Goal: Information Seeking & Learning: Find specific fact

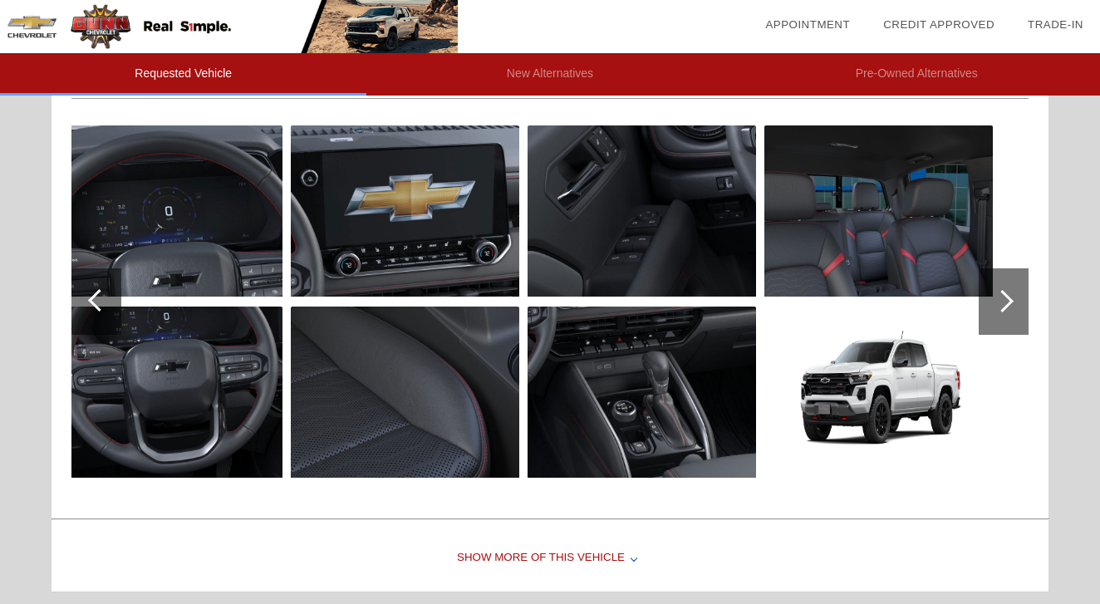
scroll to position [174, 0]
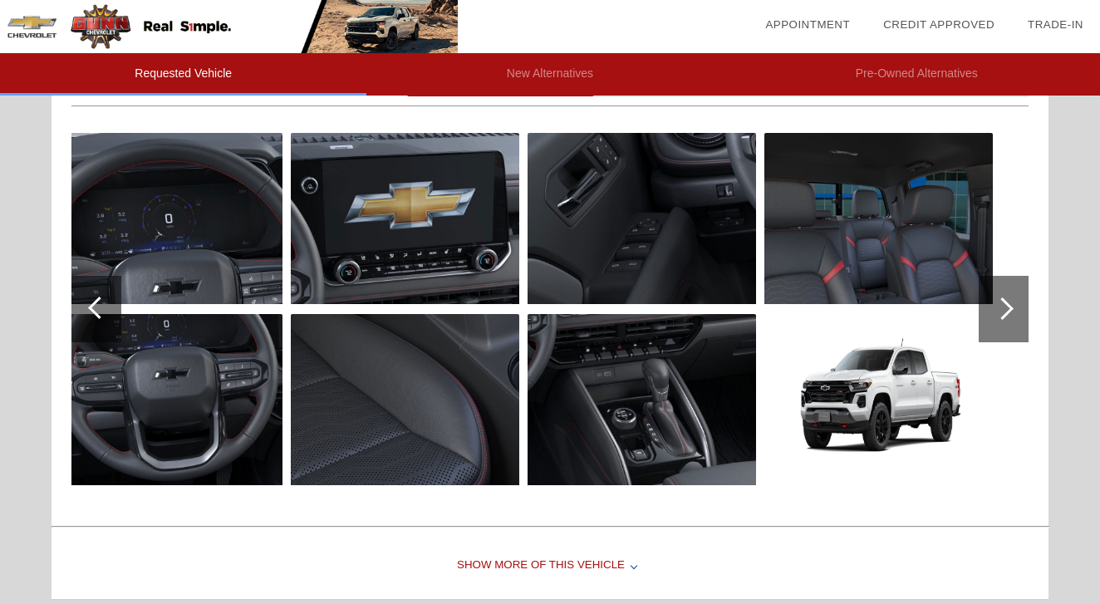
click at [101, 325] on div at bounding box center [96, 309] width 50 height 66
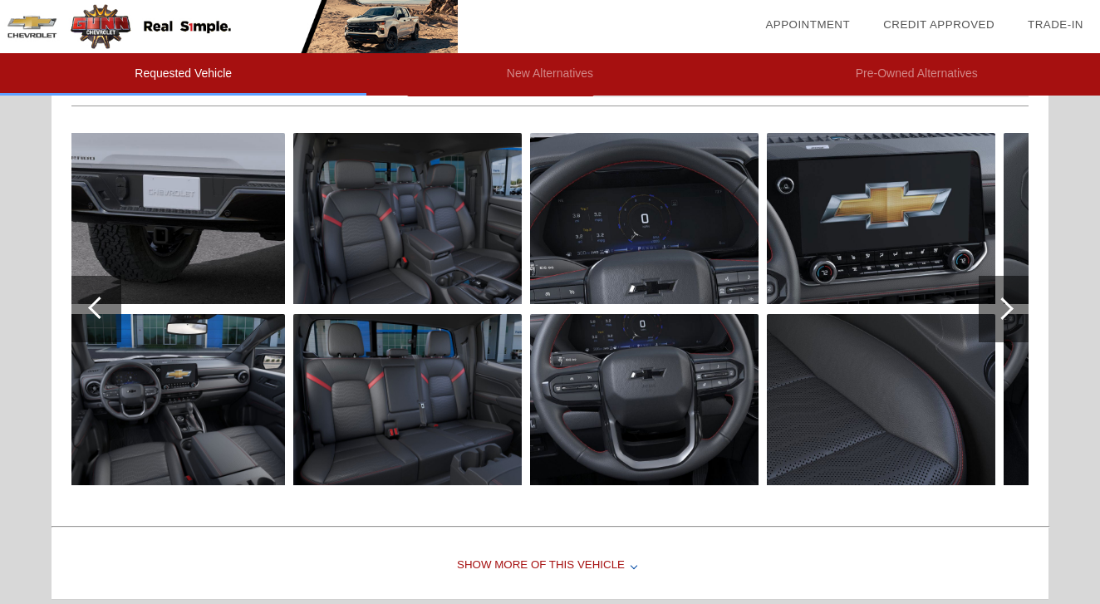
click at [101, 321] on div at bounding box center [96, 309] width 50 height 66
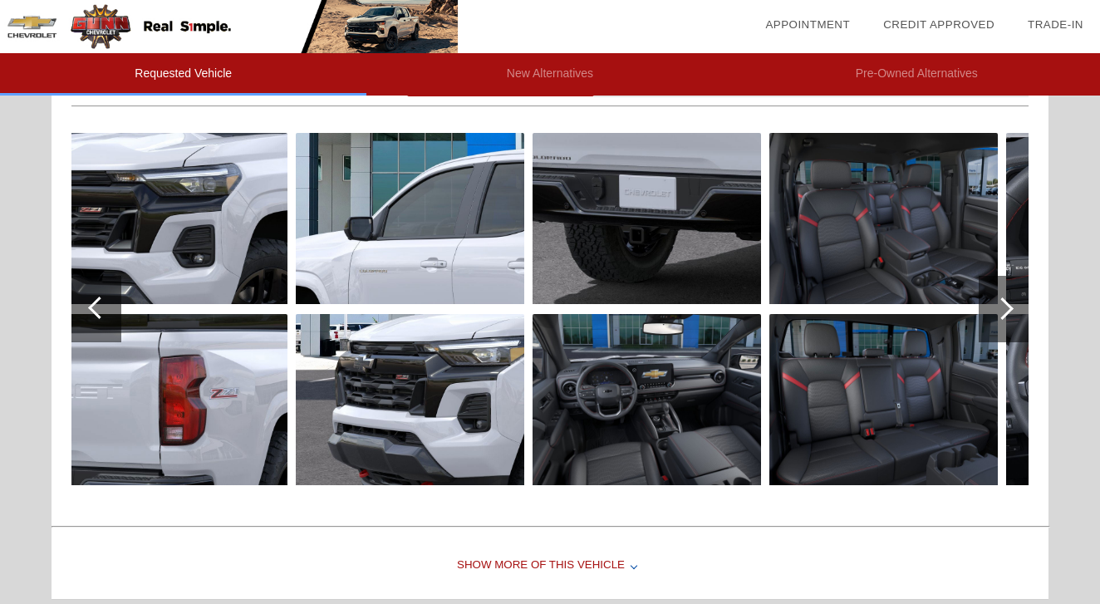
click at [101, 321] on div at bounding box center [96, 309] width 50 height 66
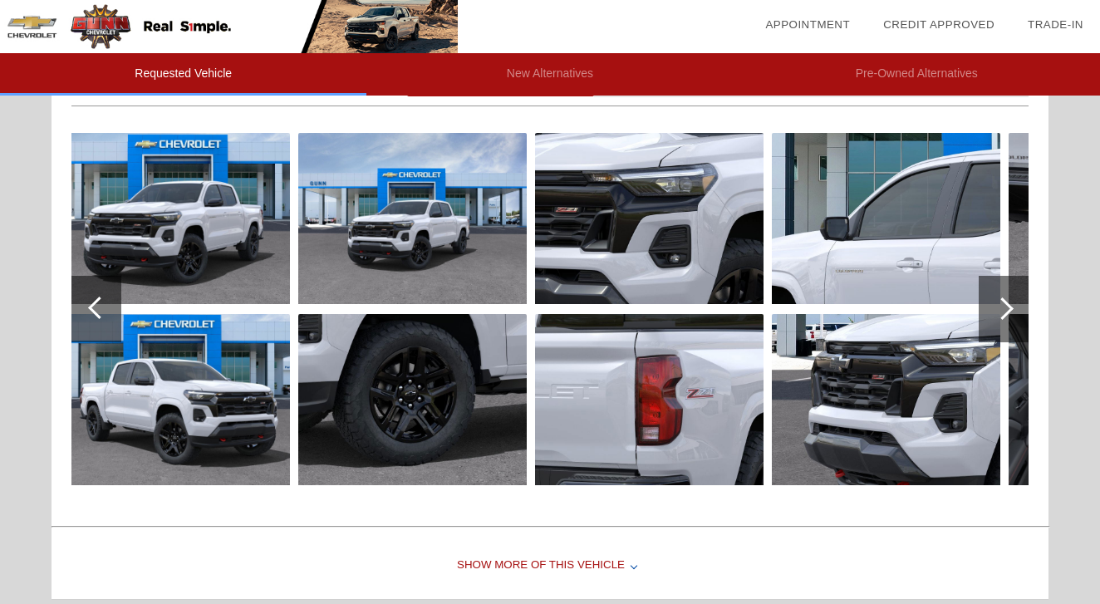
click at [101, 321] on div at bounding box center [96, 309] width 50 height 66
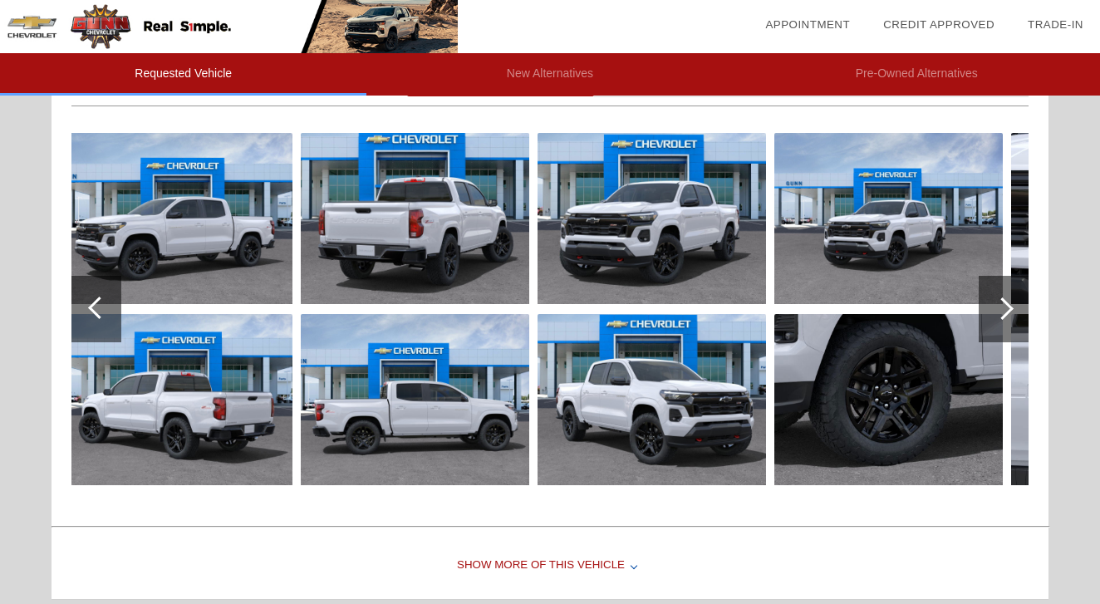
click at [101, 321] on div at bounding box center [96, 309] width 50 height 66
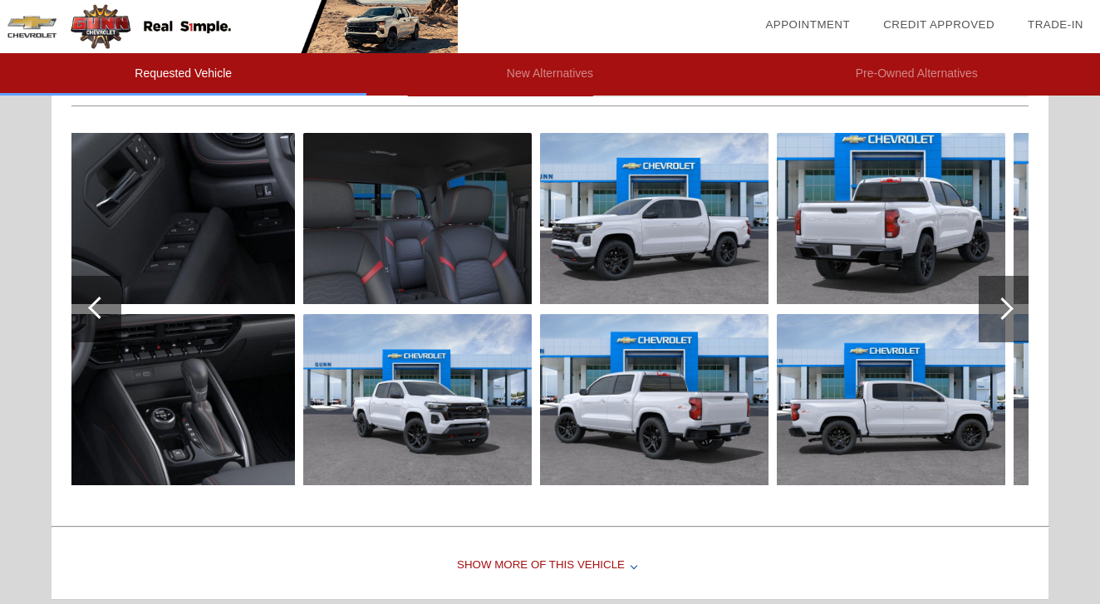
click at [101, 321] on div at bounding box center [96, 309] width 50 height 66
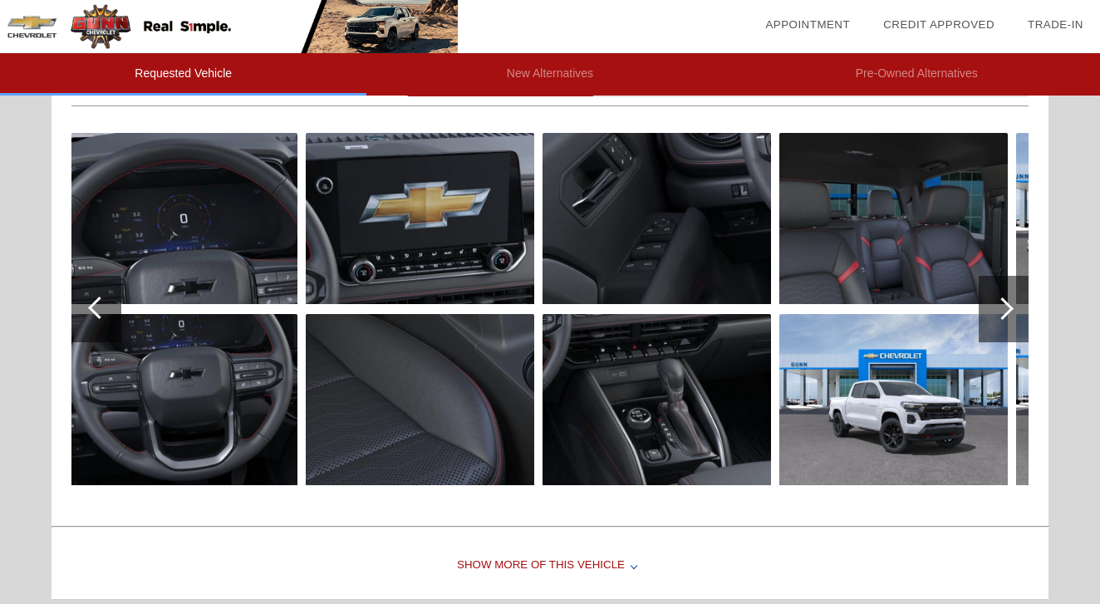
click at [101, 321] on div at bounding box center [96, 309] width 50 height 66
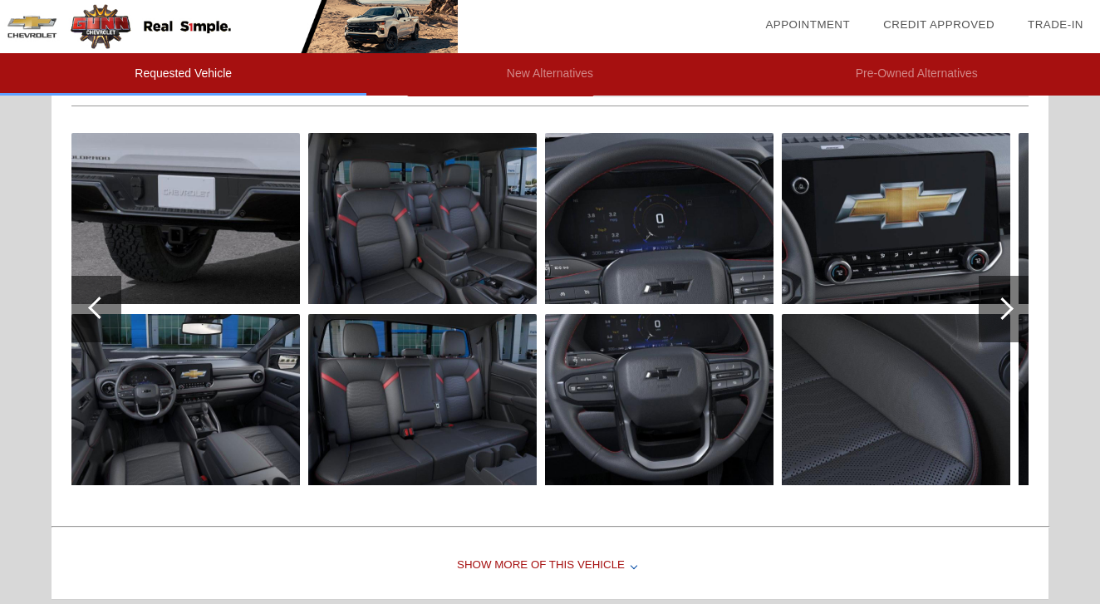
click at [101, 321] on div at bounding box center [96, 309] width 50 height 66
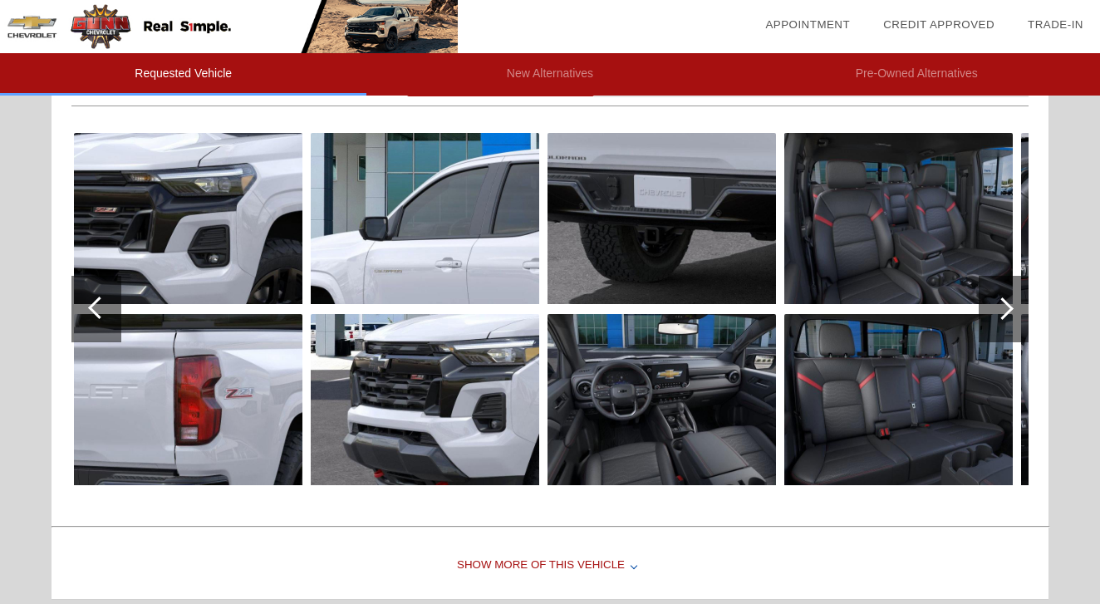
click at [101, 321] on div at bounding box center [96, 309] width 50 height 66
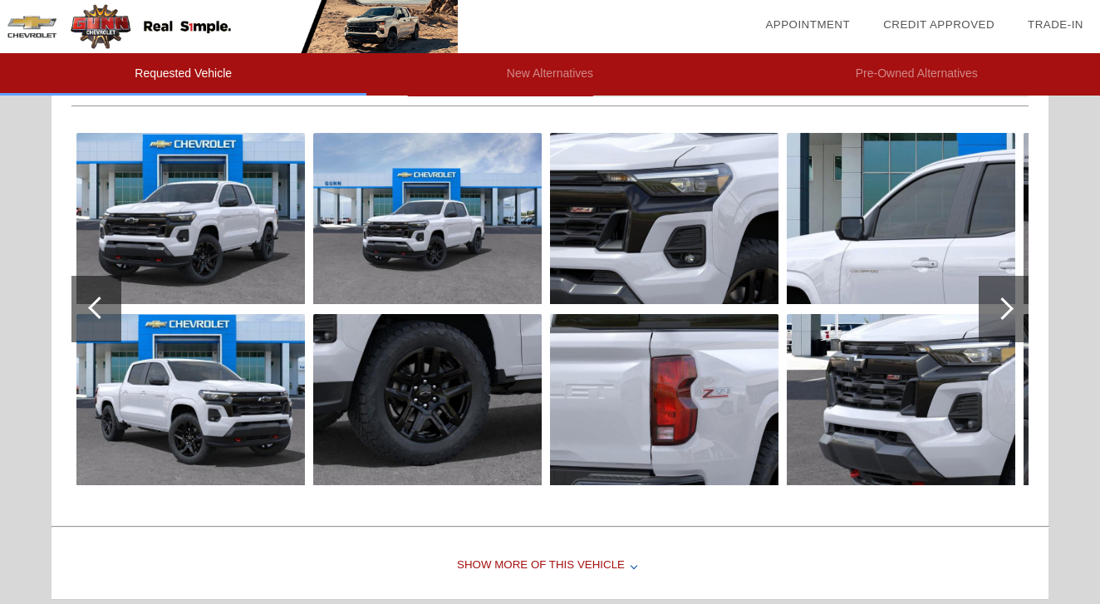
click at [101, 321] on div at bounding box center [96, 309] width 50 height 66
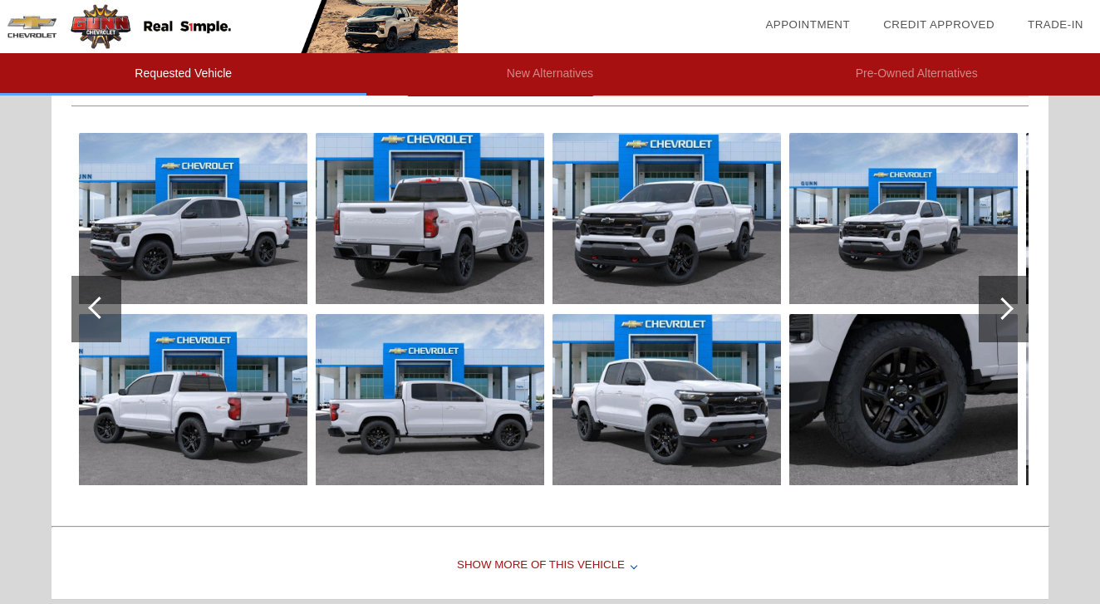
click at [101, 321] on div at bounding box center [96, 309] width 50 height 66
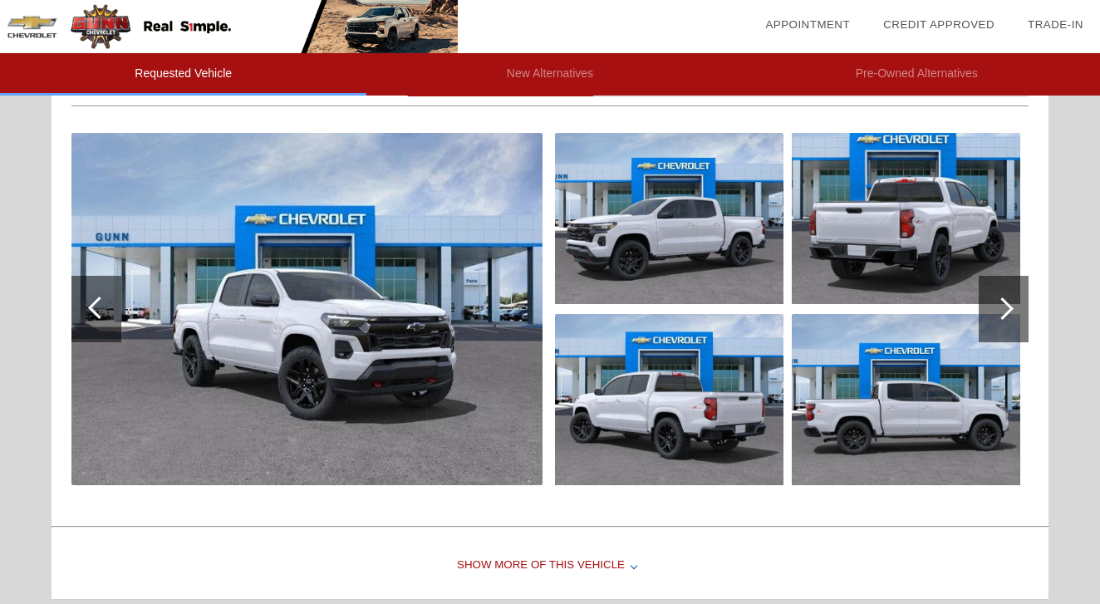
click at [101, 321] on div at bounding box center [96, 309] width 50 height 66
click at [1005, 325] on div at bounding box center [1004, 309] width 50 height 66
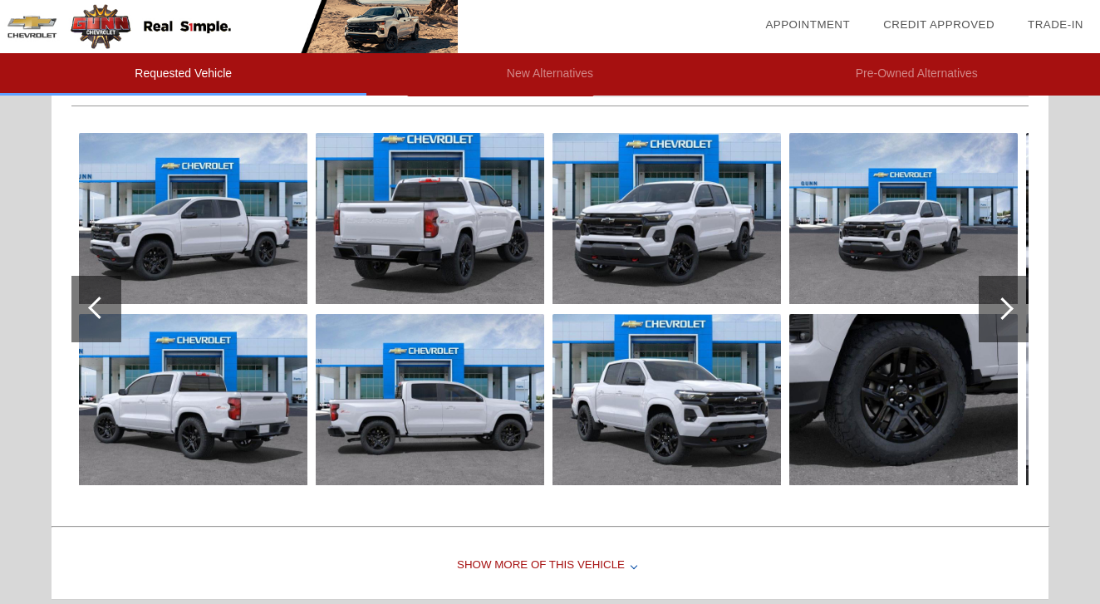
click at [1005, 325] on div at bounding box center [1004, 309] width 50 height 66
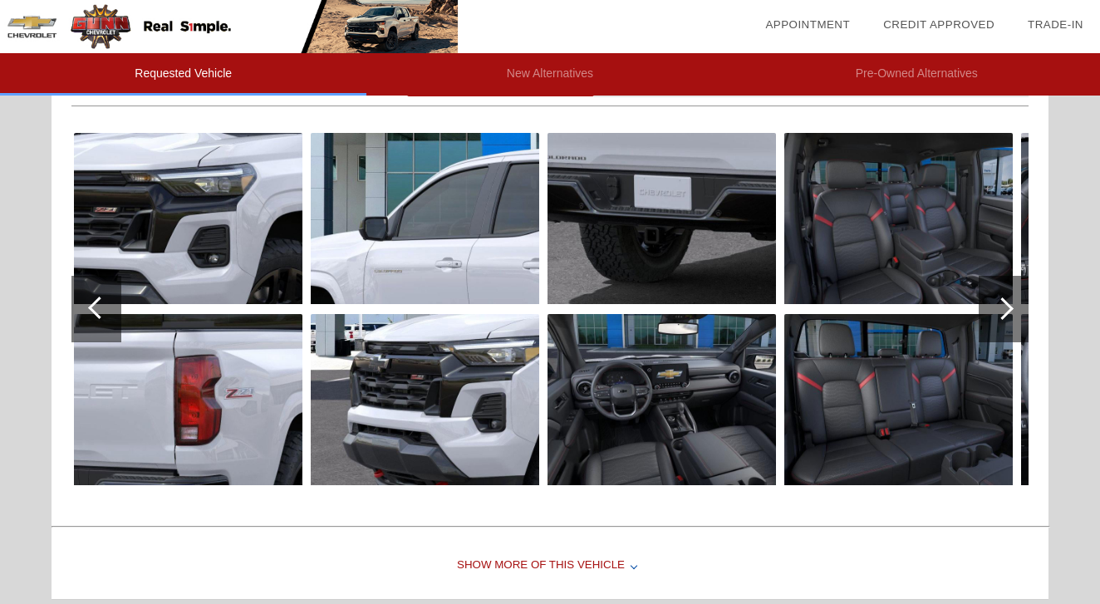
click at [1005, 325] on div at bounding box center [1004, 309] width 50 height 66
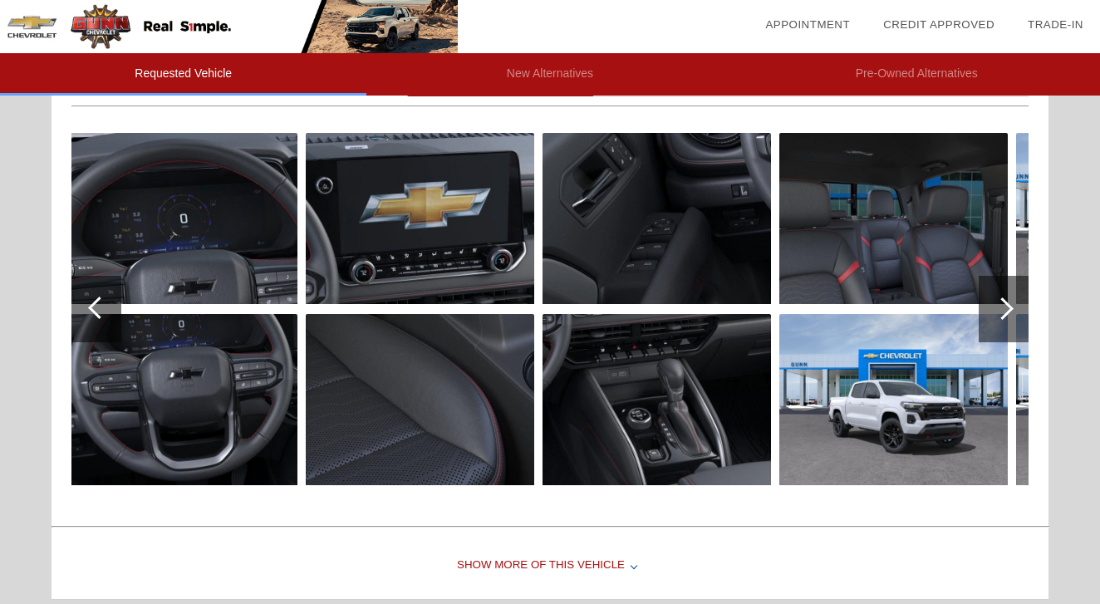
click at [1005, 325] on div at bounding box center [1004, 309] width 50 height 66
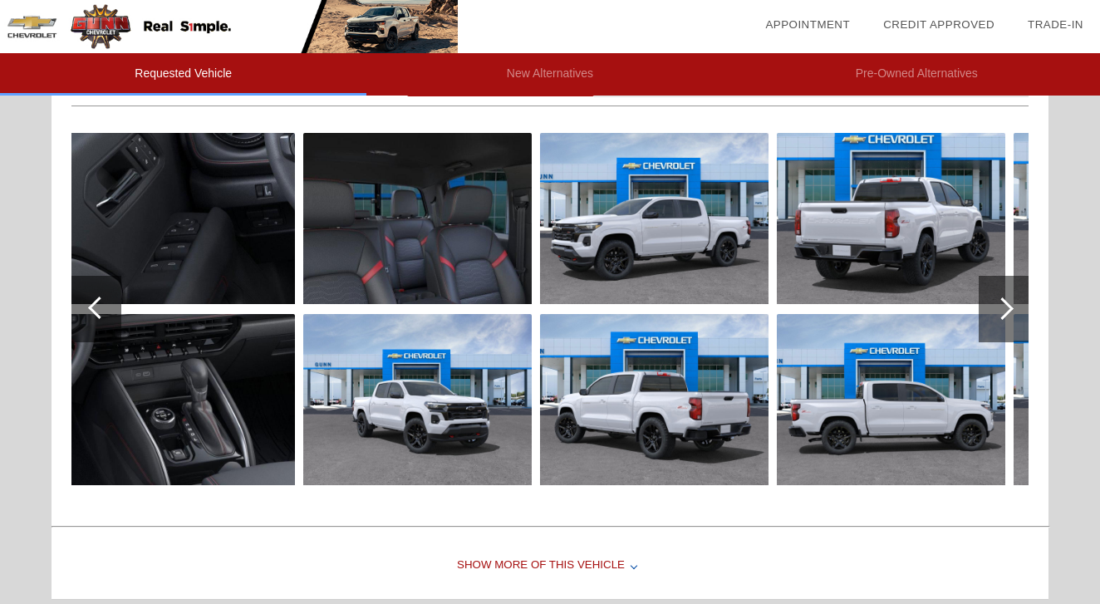
click at [1005, 325] on div at bounding box center [1004, 309] width 50 height 66
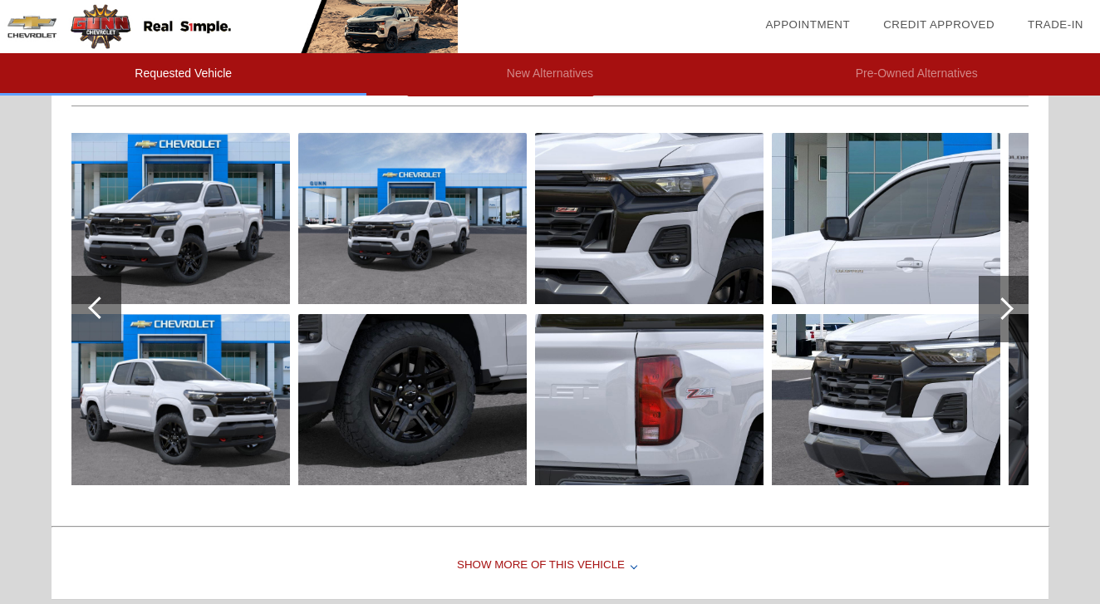
click at [1005, 325] on div at bounding box center [1004, 309] width 50 height 66
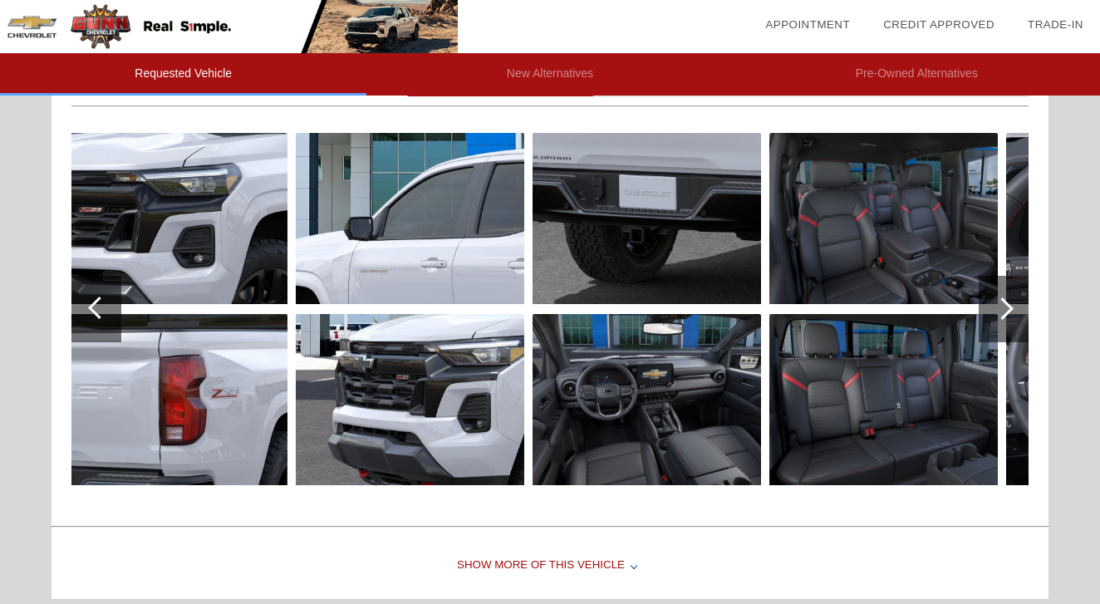
click at [1005, 325] on div at bounding box center [1004, 309] width 50 height 66
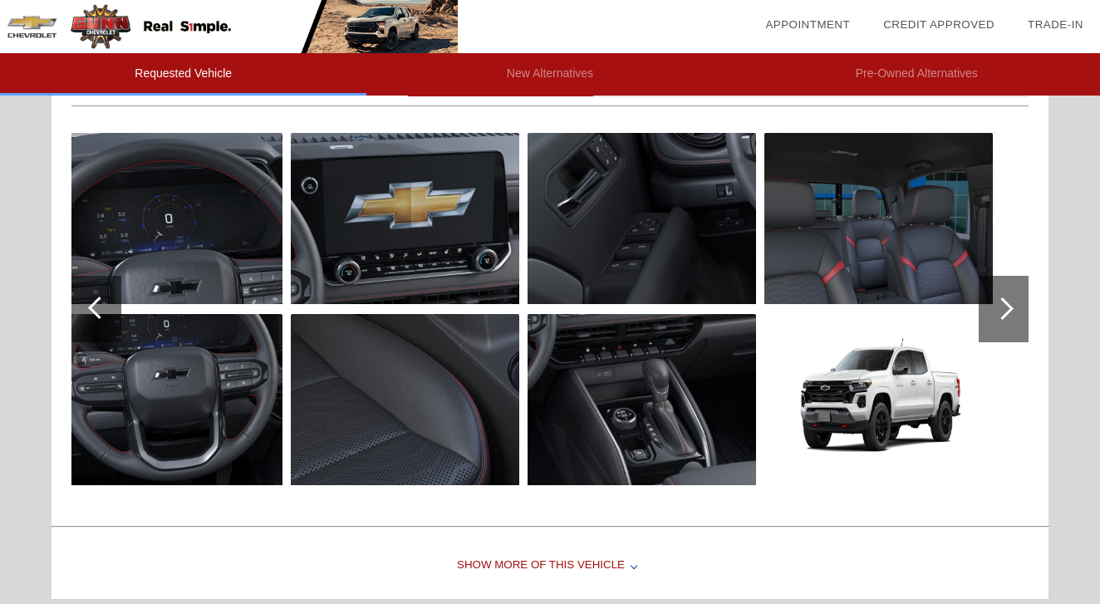
click at [1005, 325] on div at bounding box center [1004, 309] width 50 height 66
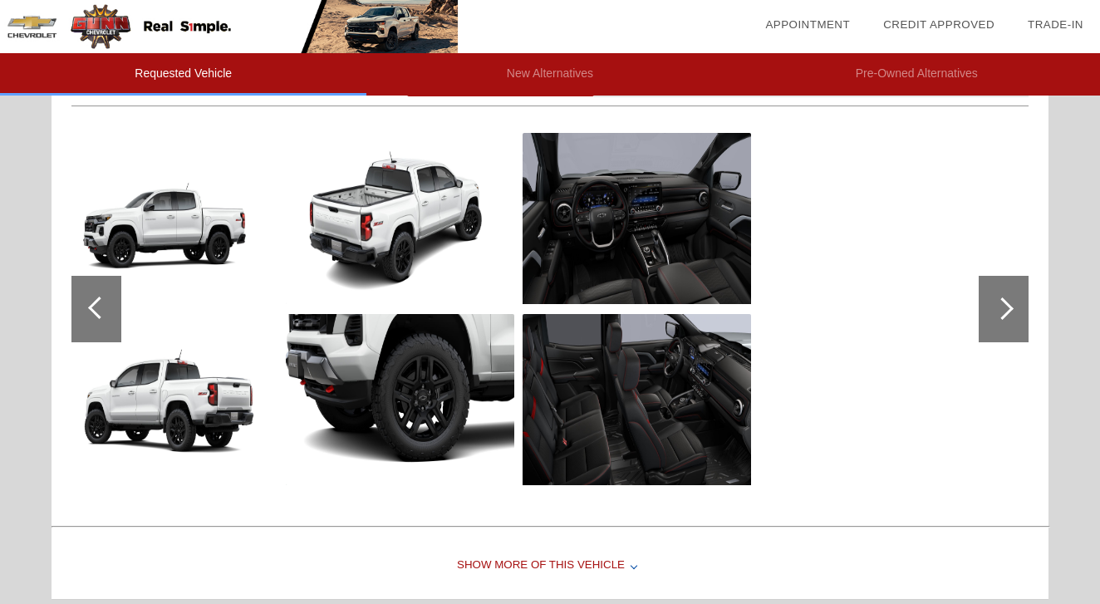
click at [1005, 325] on div at bounding box center [1004, 309] width 50 height 66
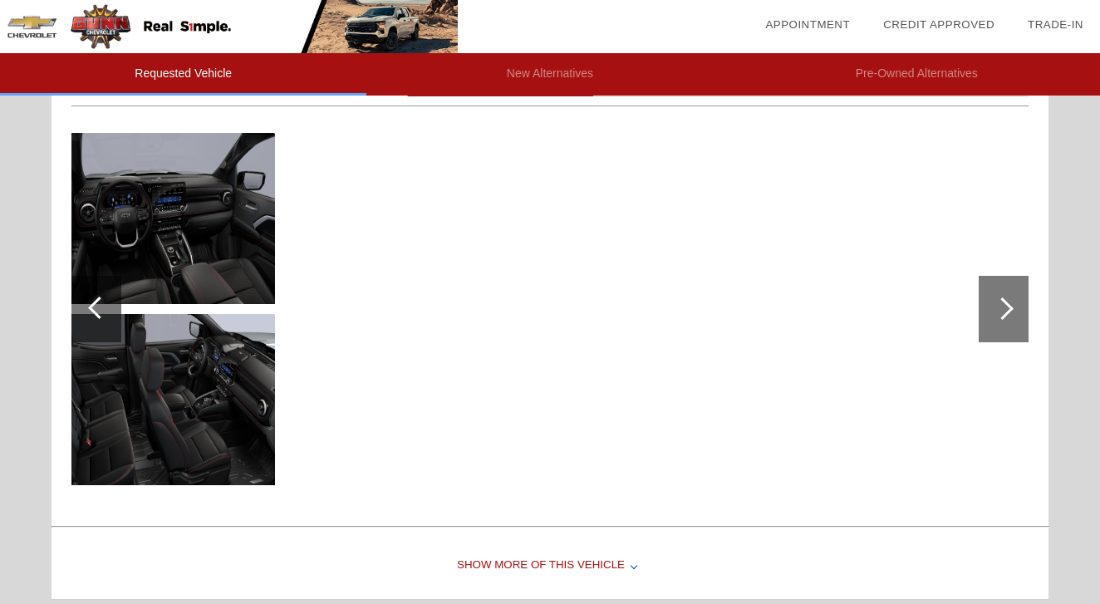
click at [1009, 306] on div at bounding box center [1003, 309] width 22 height 22
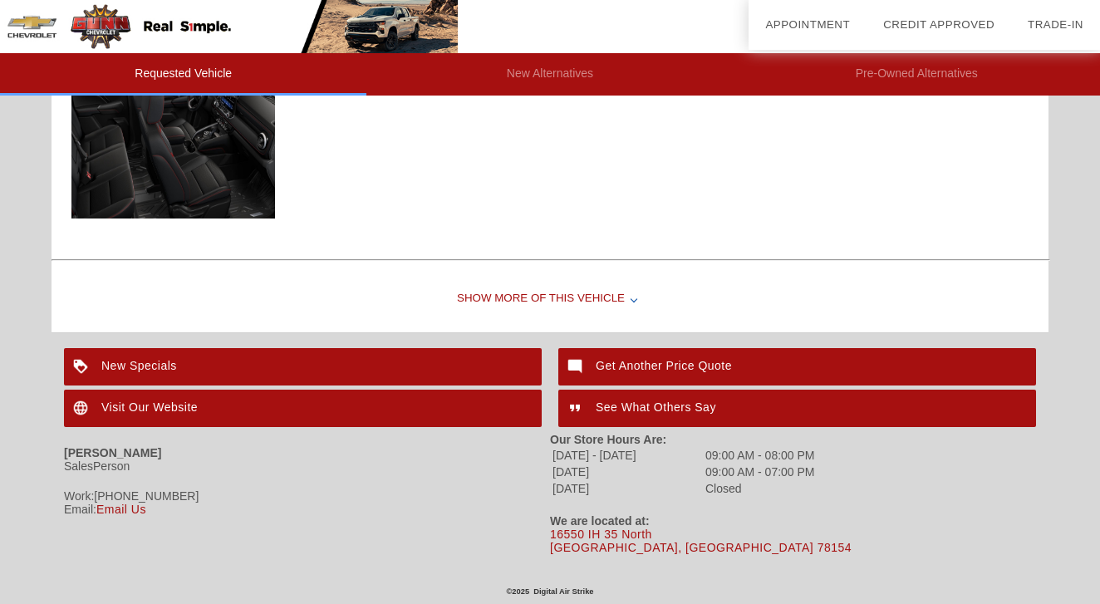
scroll to position [441, 0]
click at [552, 303] on div "Show More of this Vehicle" at bounding box center [550, 299] width 997 height 66
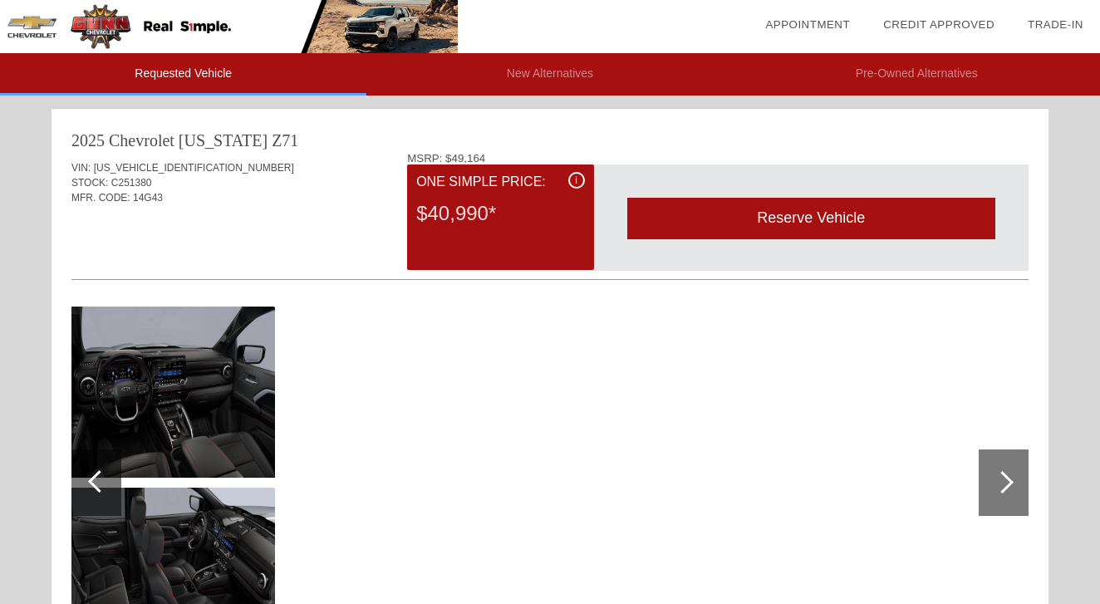
scroll to position [0, 0]
click at [141, 175] on div "VIN: [US_VEHICLE_IDENTIFICATION_NUMBER]" at bounding box center [549, 167] width 957 height 15
click at [141, 166] on span "[US_VEHICLE_IDENTIFICATION_NUMBER]" at bounding box center [194, 168] width 200 height 12
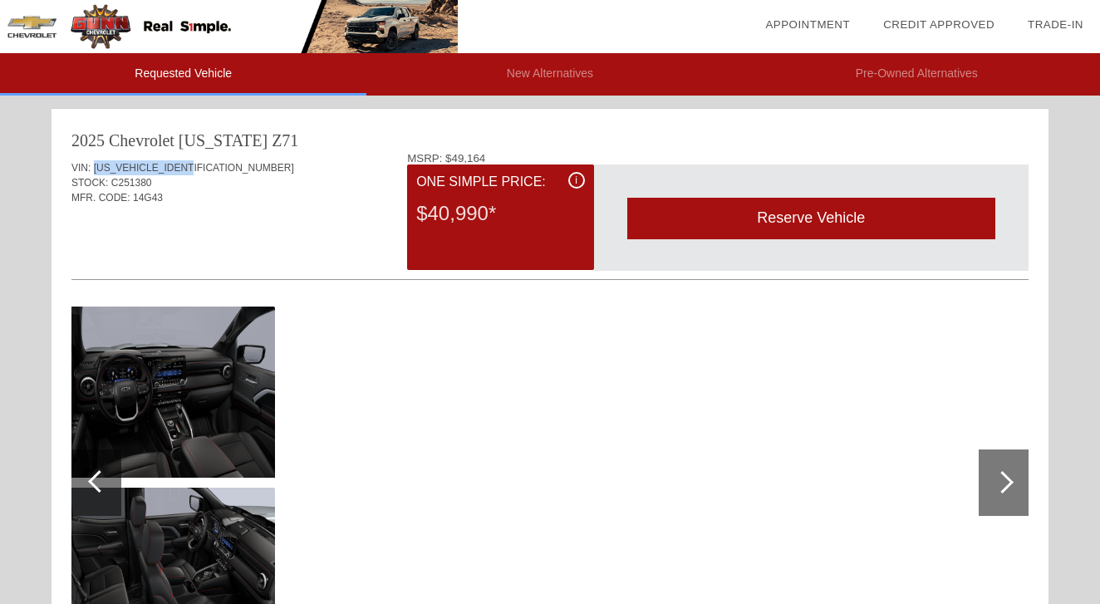
copy span "[US_VEHICLE_IDENTIFICATION_NUMBER]"
click at [108, 30] on img at bounding box center [229, 26] width 458 height 53
